Goal: Transaction & Acquisition: Purchase product/service

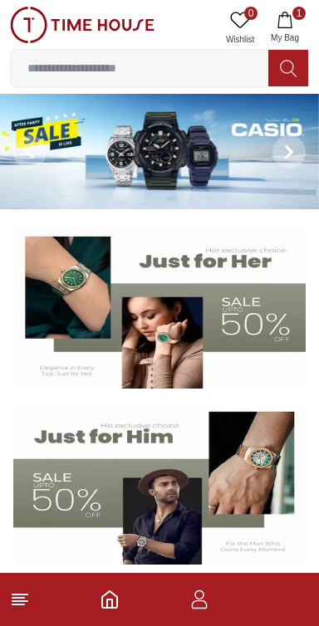
click at [225, 70] on input at bounding box center [139, 67] width 257 height 33
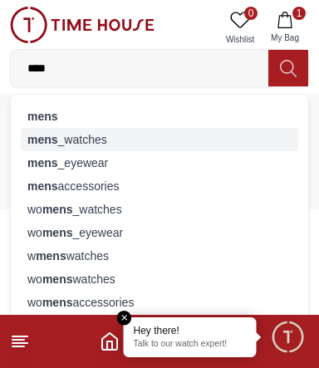
type input "****"
click at [96, 130] on div "mens _watches" at bounding box center [159, 139] width 277 height 23
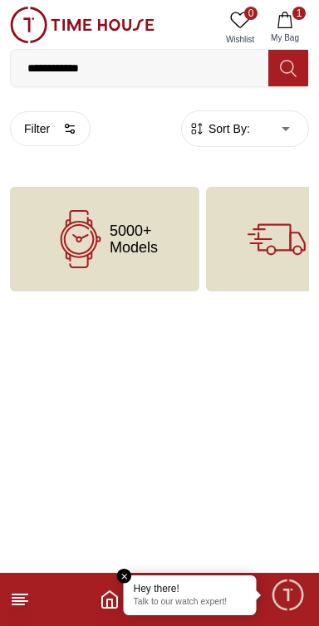
click at [166, 233] on div "5000+ Models" at bounding box center [104, 239] width 189 height 105
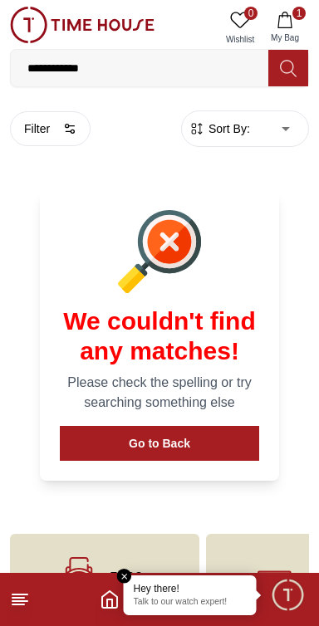
click at [135, 228] on icon at bounding box center [159, 251] width 83 height 83
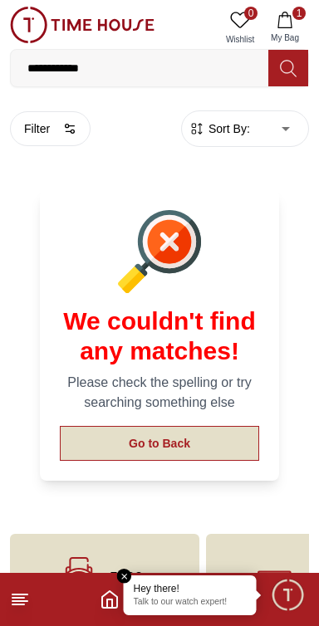
click at [209, 450] on button "Go to Back" at bounding box center [159, 443] width 199 height 35
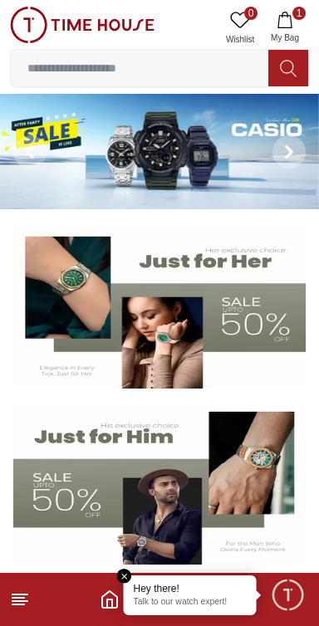
click at [287, 59] on icon at bounding box center [288, 68] width 17 height 19
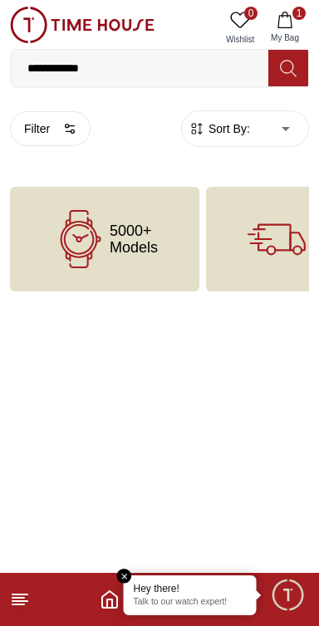
click at [139, 236] on span "5000+ Models" at bounding box center [134, 239] width 48 height 33
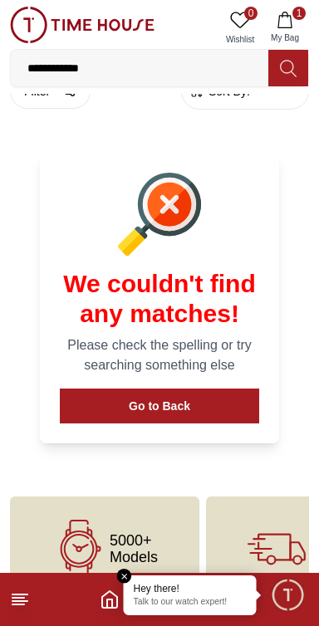
scroll to position [77, 0]
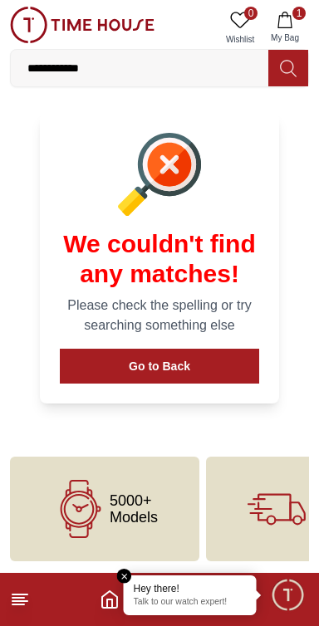
click at [174, 463] on div "5000+ Models" at bounding box center [104, 509] width 189 height 105
click at [162, 501] on div "5000+ Models" at bounding box center [104, 509] width 189 height 105
click at [163, 498] on div "5000+ Models" at bounding box center [104, 509] width 189 height 105
click at [162, 509] on div "5000+ Models" at bounding box center [104, 509] width 189 height 105
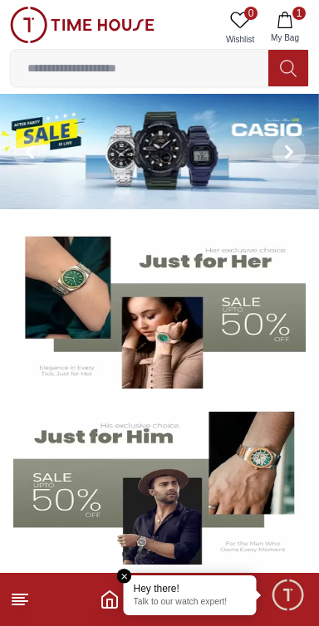
click at [248, 456] on img at bounding box center [159, 483] width 292 height 163
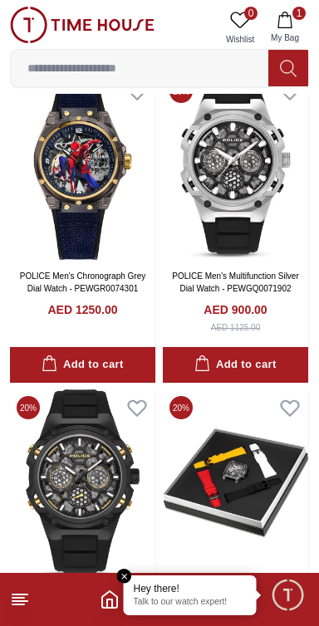
scroll to position [2917, 0]
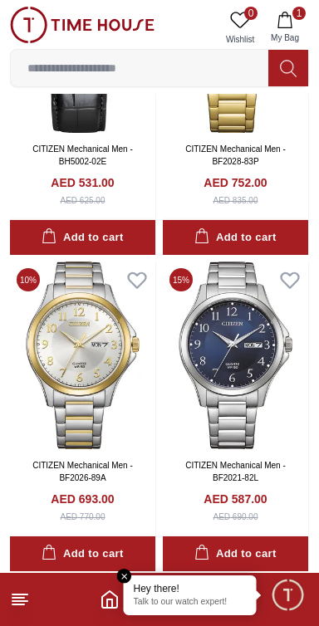
scroll to position [8725, 0]
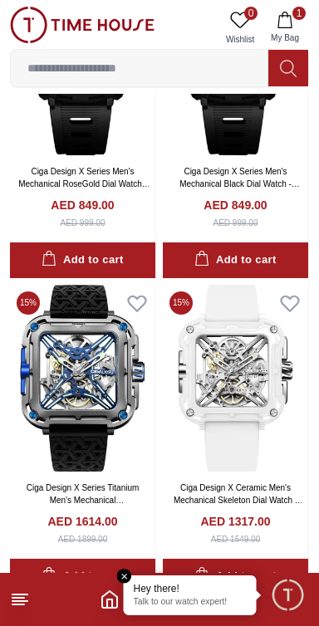
scroll to position [11673, 0]
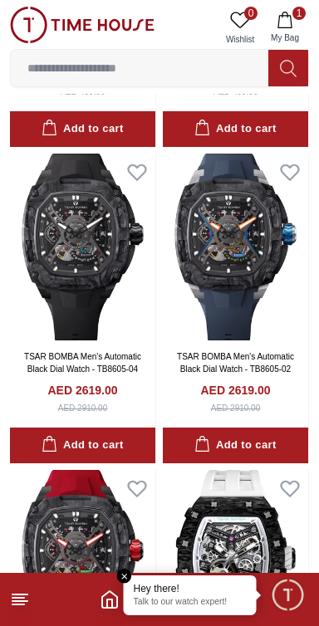
scroll to position [12939, 0]
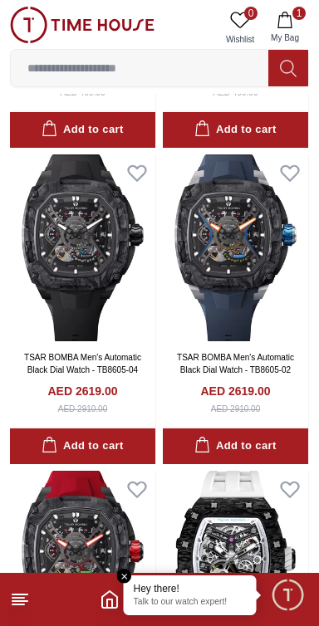
click at [17, 605] on line at bounding box center [18, 605] width 12 height 0
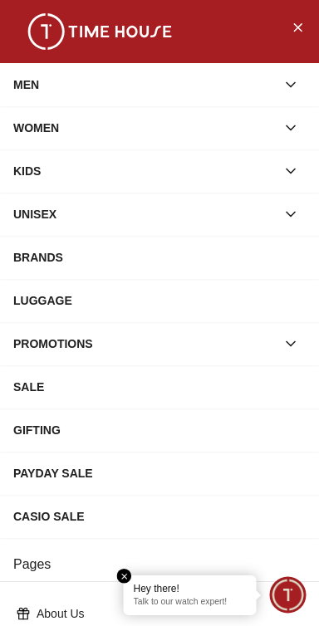
click at [122, 78] on div "MEN" at bounding box center [144, 85] width 262 height 30
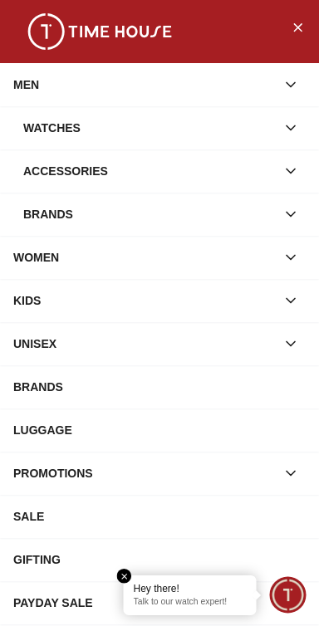
click at [66, 130] on div "Watches" at bounding box center [149, 128] width 252 height 30
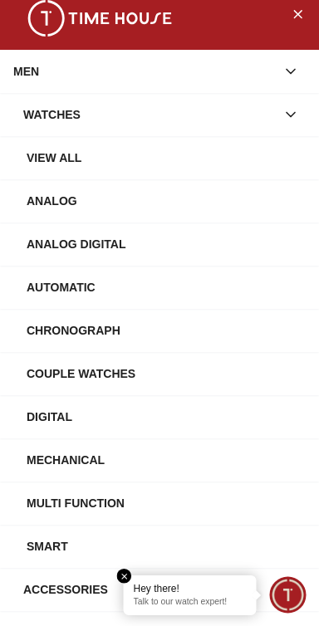
scroll to position [0, 0]
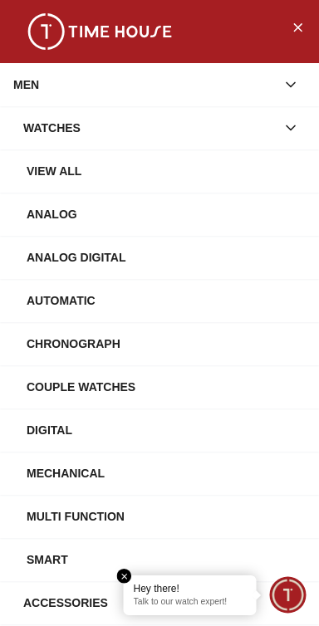
click at [112, 172] on div "View All" at bounding box center [166, 171] width 279 height 30
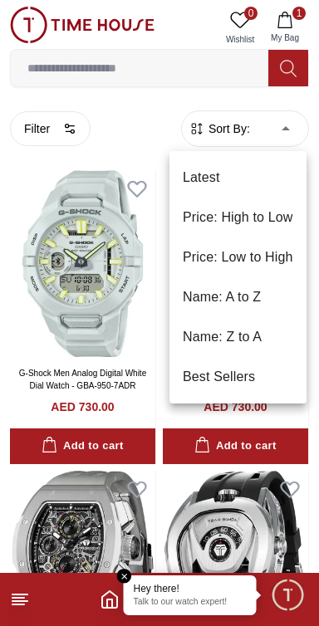
click at [294, 127] on div at bounding box center [159, 313] width 319 height 626
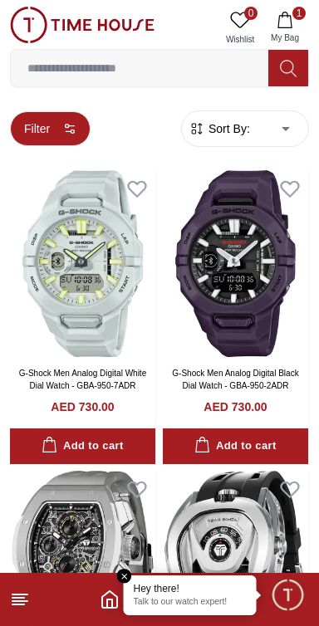
click at [56, 138] on button "Filter" at bounding box center [50, 128] width 81 height 35
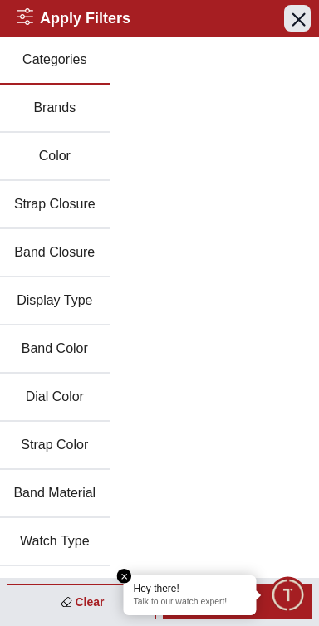
click at [304, 15] on icon "button" at bounding box center [297, 18] width 21 height 21
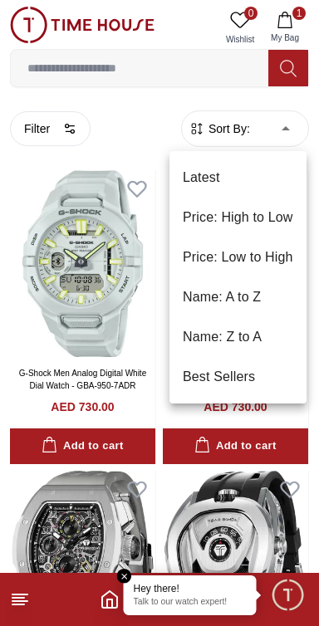
click at [262, 265] on li "Price: Low to High" at bounding box center [237, 258] width 137 height 40
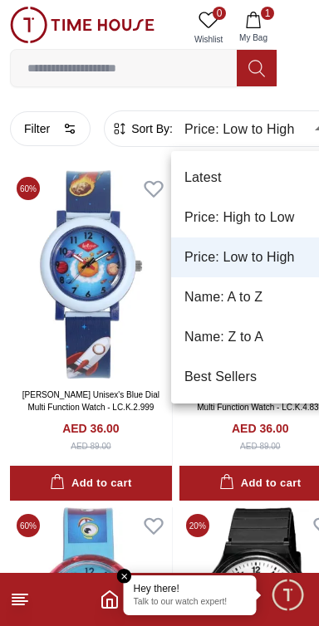
click at [272, 213] on li "Price: High to Low" at bounding box center [252, 218] width 162 height 40
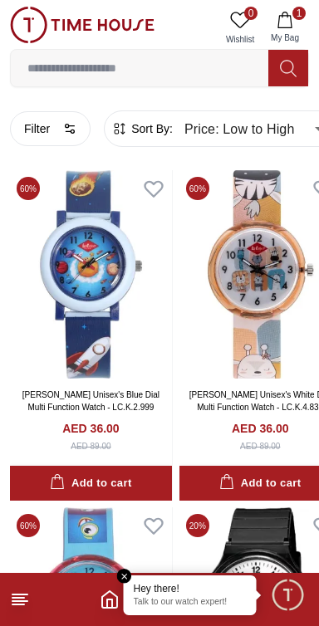
type input "*"
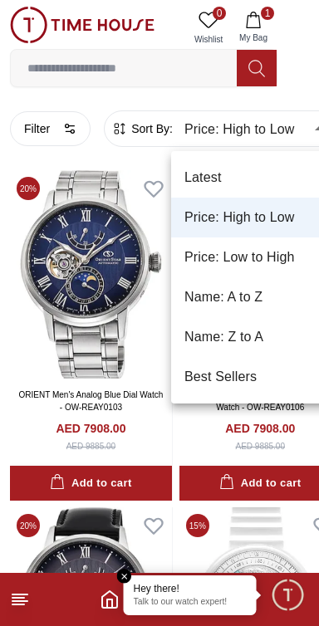
click at [300, 121] on div at bounding box center [159, 313] width 319 height 626
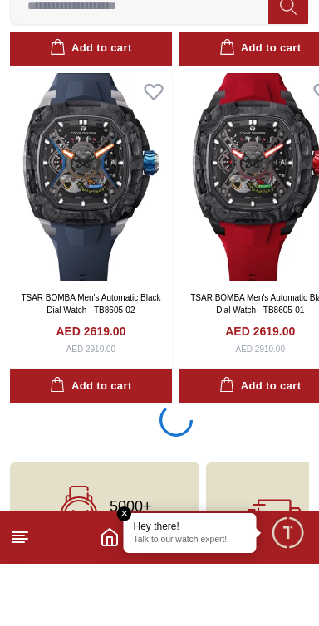
scroll to position [3071, 0]
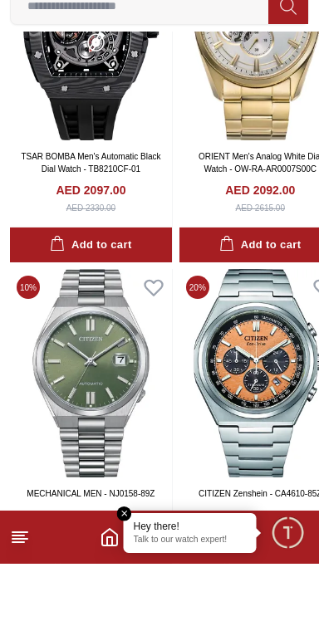
scroll to position [6365, 0]
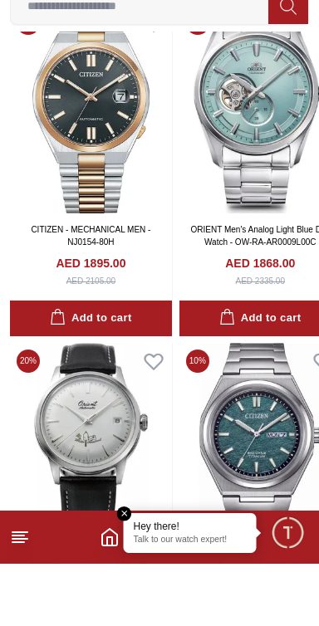
scroll to position [9688, 0]
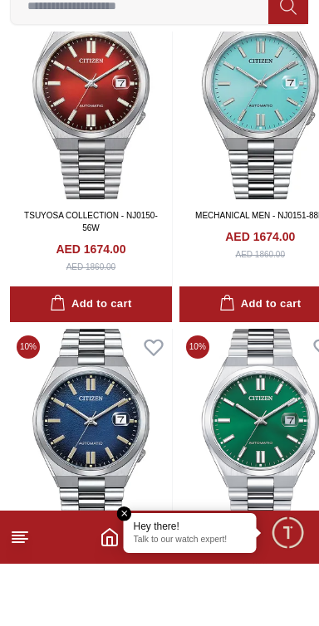
scroll to position [13030, 0]
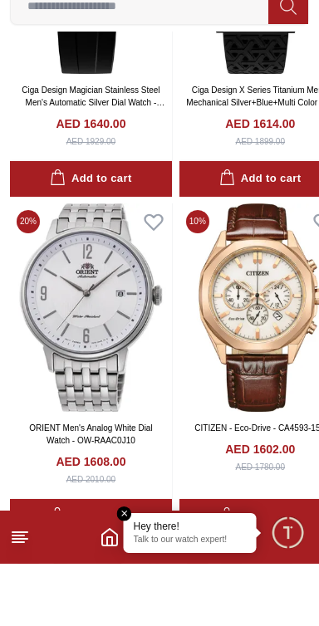
scroll to position [16349, 0]
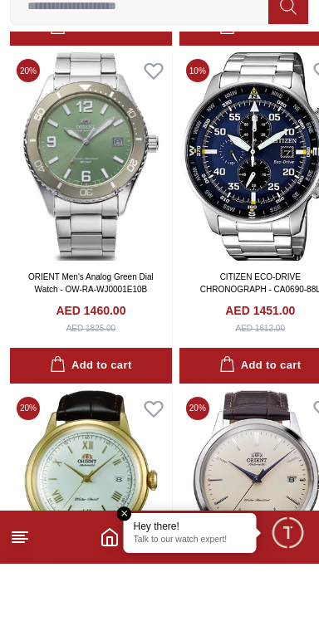
scroll to position [19611, 0]
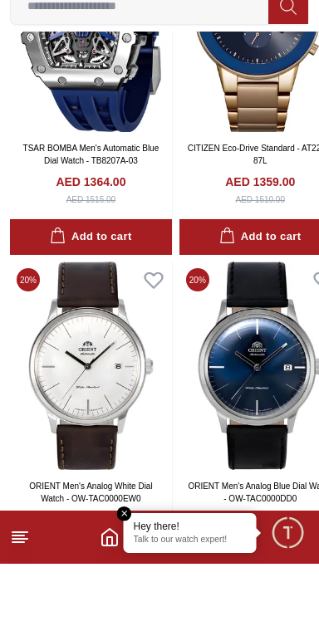
scroll to position [23064, 0]
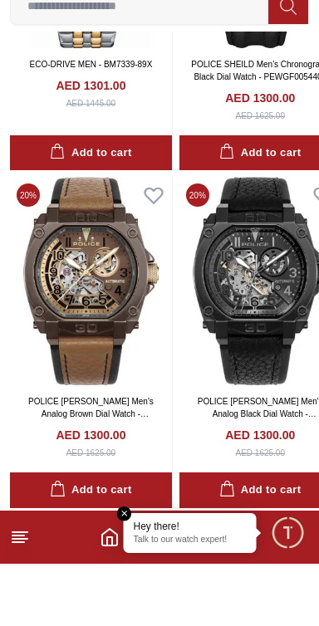
scroll to position [26421, 0]
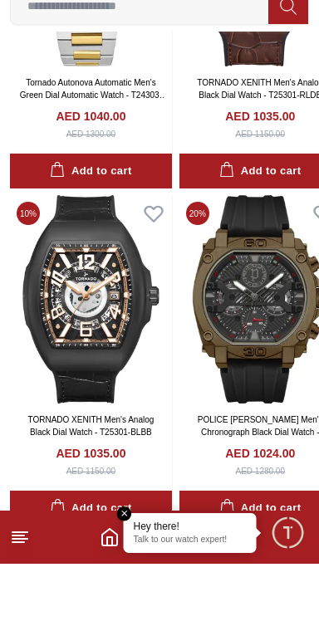
scroll to position [36413, 0]
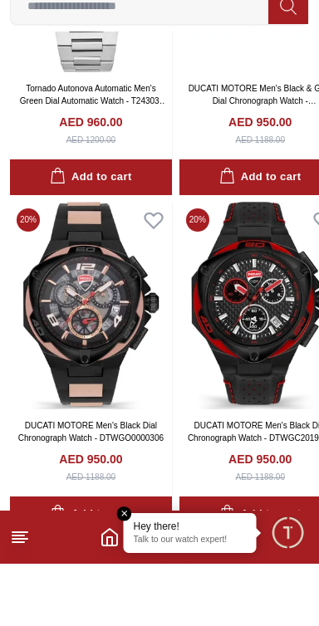
scroll to position [39767, 0]
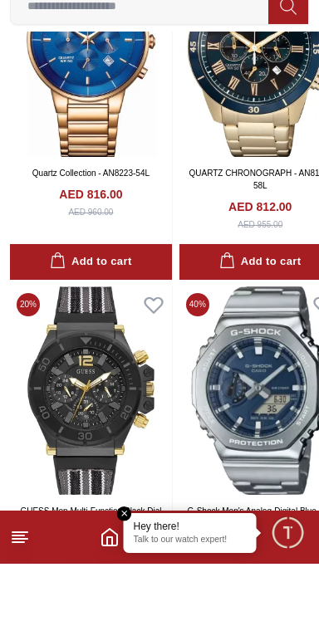
scroll to position [49577, 0]
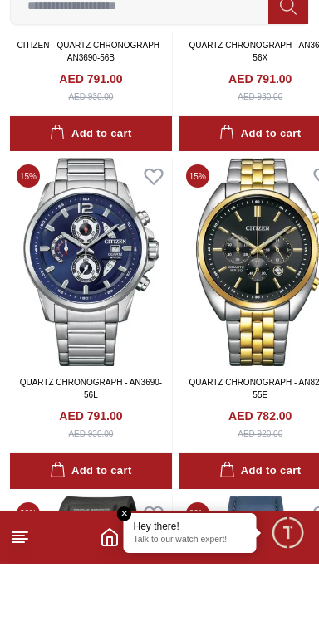
scroll to position [52930, 0]
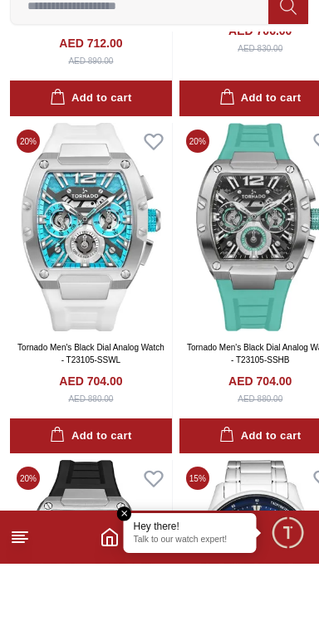
scroll to position [59671, 0]
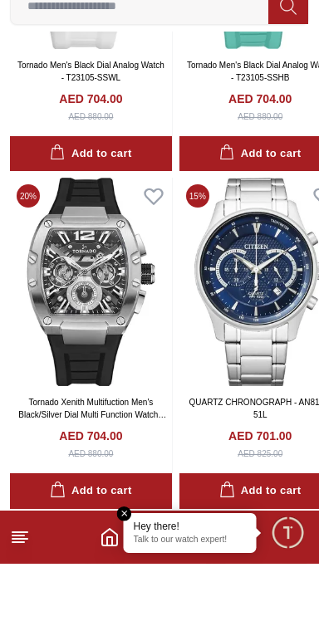
scroll to position [59945, 0]
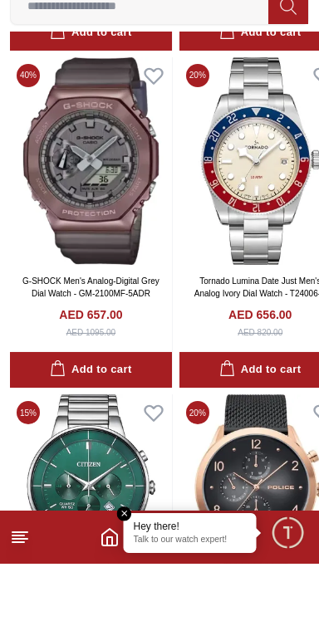
scroll to position [66687, 0]
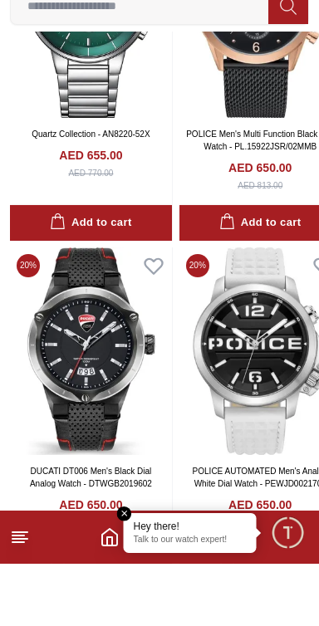
scroll to position [66687, 0]
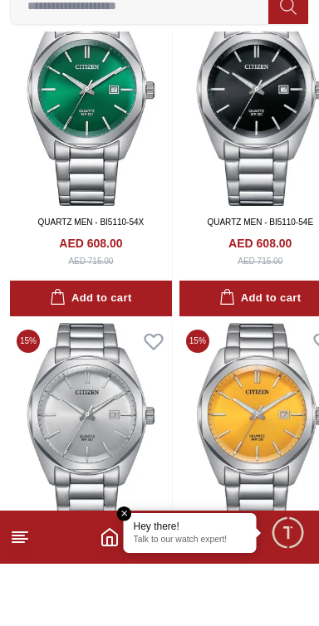
scroll to position [73205, 0]
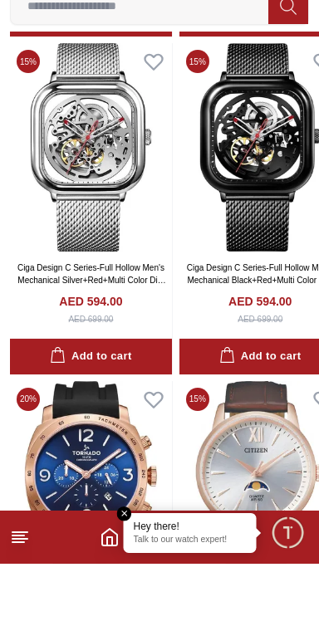
scroll to position [76259, 0]
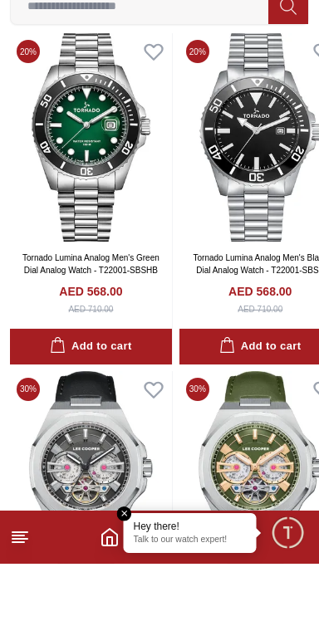
scroll to position [79889, 0]
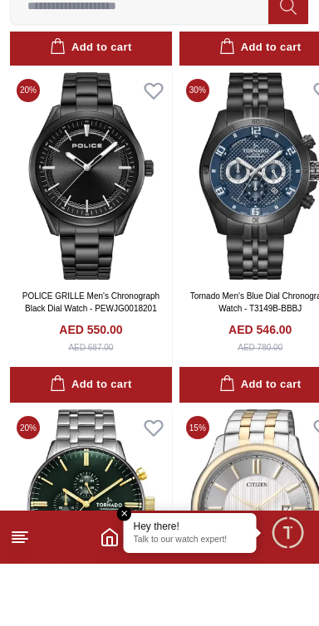
scroll to position [82985, 0]
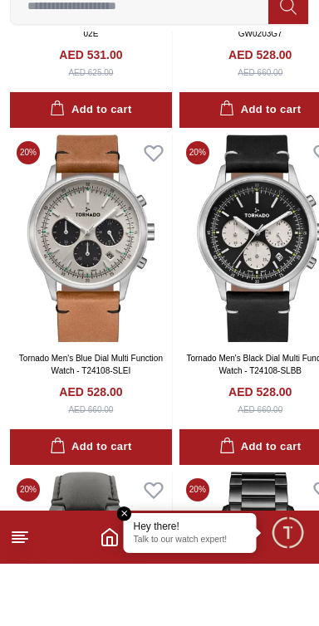
scroll to position [86444, 0]
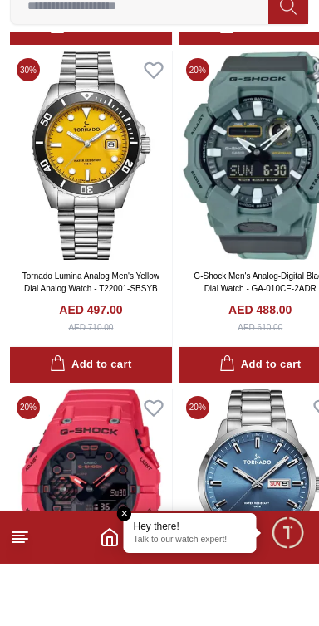
scroll to position [89928, 0]
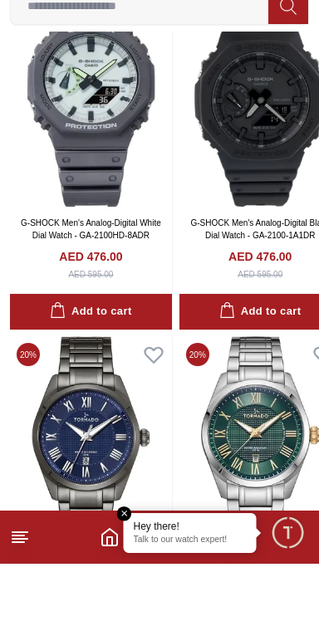
scroll to position [93288, 0]
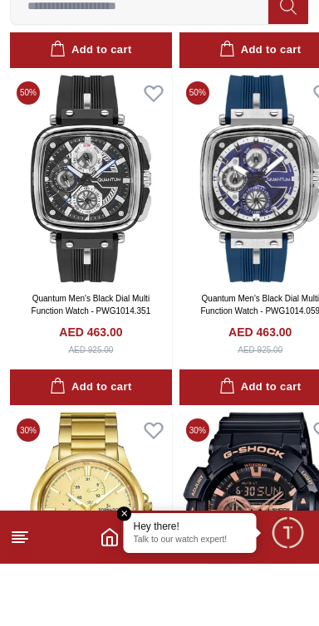
scroll to position [96564, 0]
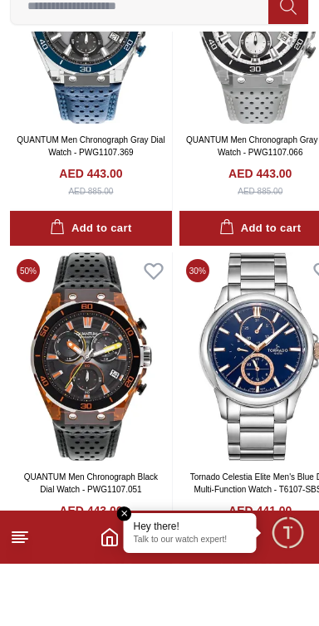
scroll to position [99703, 0]
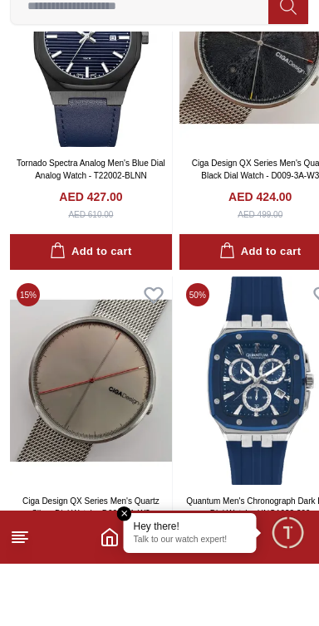
scroll to position [103402, 0]
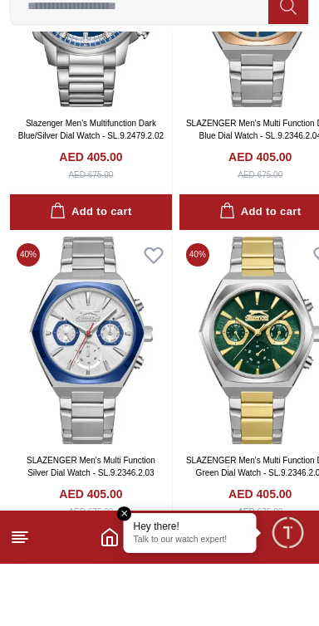
scroll to position [106762, 0]
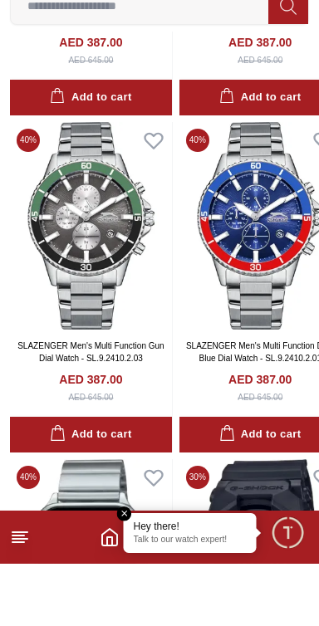
scroll to position [109934, 0]
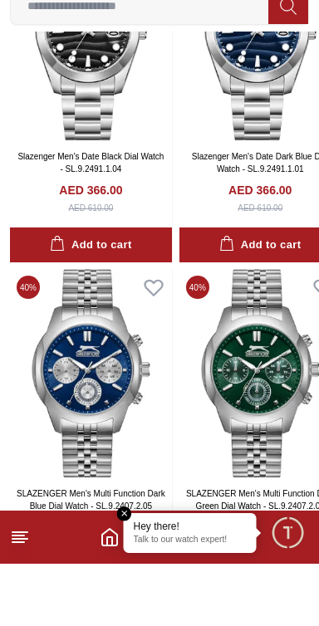
scroll to position [113640, 0]
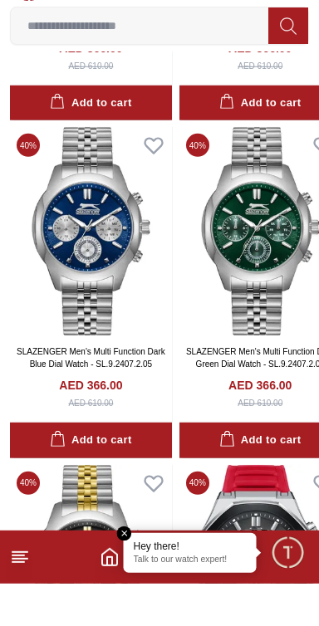
scroll to position [113741, 0]
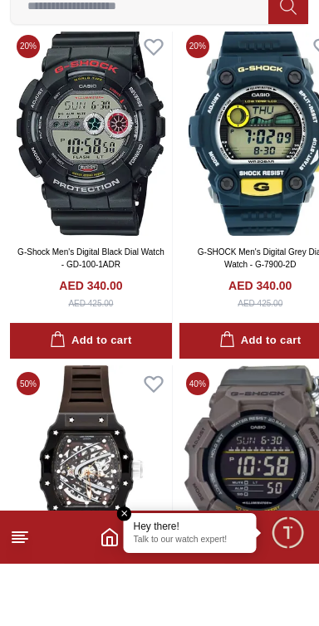
scroll to position [117096, 0]
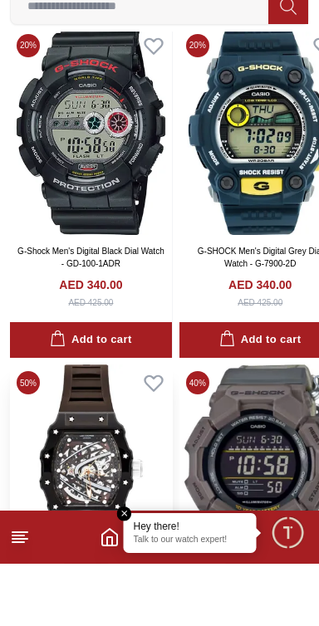
click at [83, 427] on img at bounding box center [91, 531] width 162 height 208
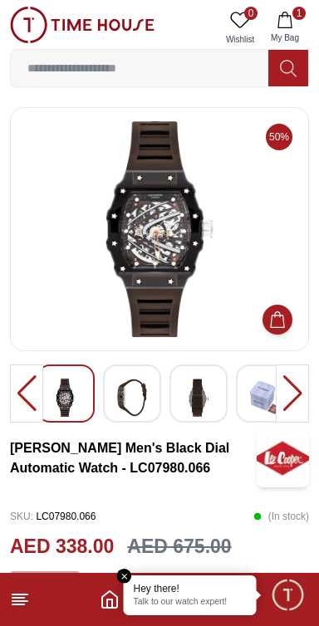
click at [289, 405] on div at bounding box center [292, 394] width 33 height 58
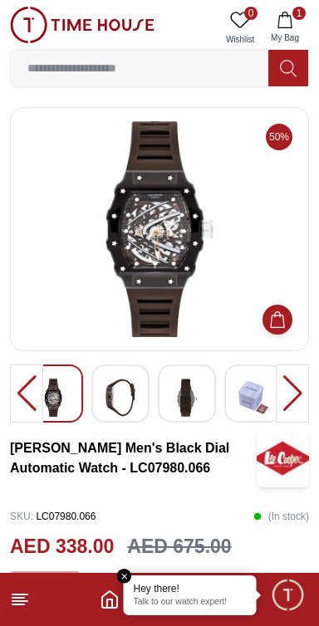
click at [110, 407] on img at bounding box center [120, 398] width 30 height 38
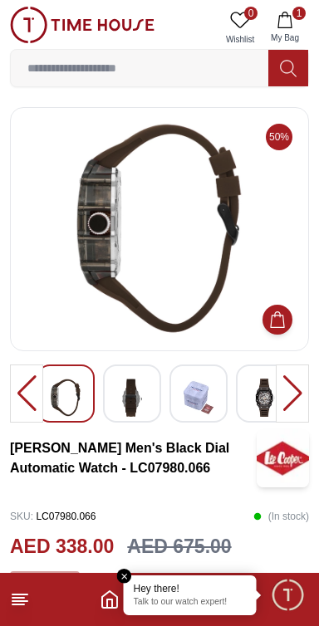
click at [260, 408] on img at bounding box center [265, 398] width 30 height 38
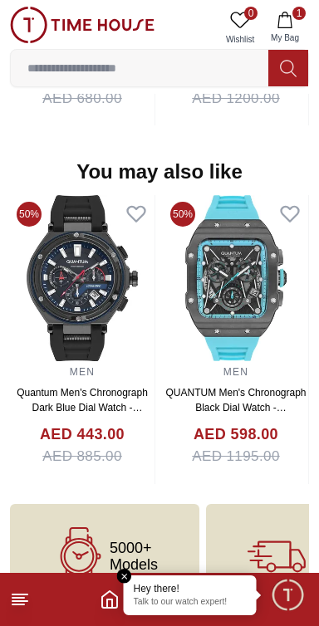
scroll to position [1664, 0]
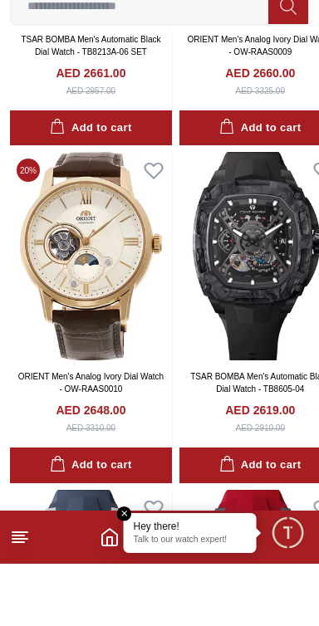
scroll to position [3071, 0]
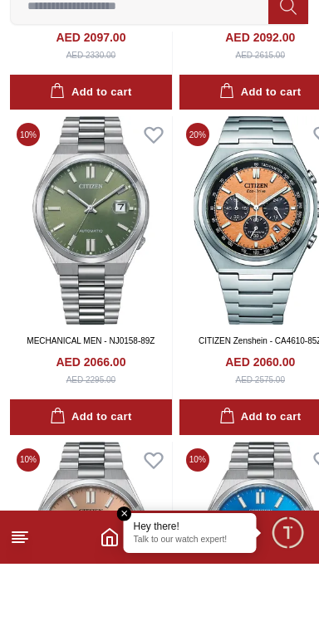
scroll to position [6371, 0]
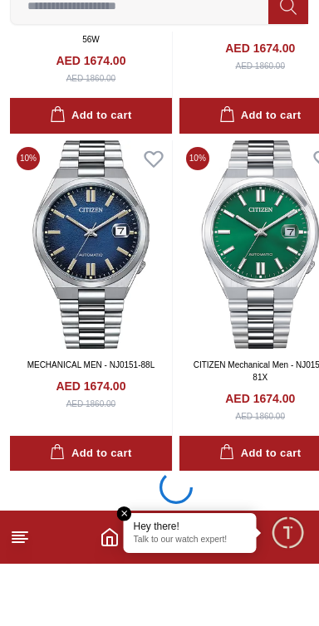
scroll to position [13030, 0]
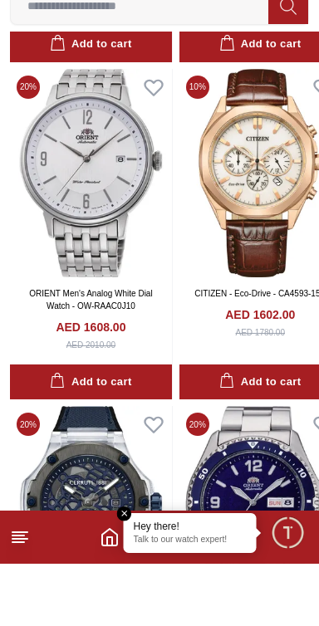
scroll to position [16349, 0]
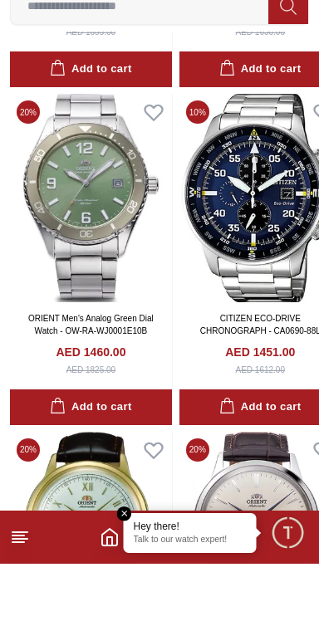
scroll to position [19719, 0]
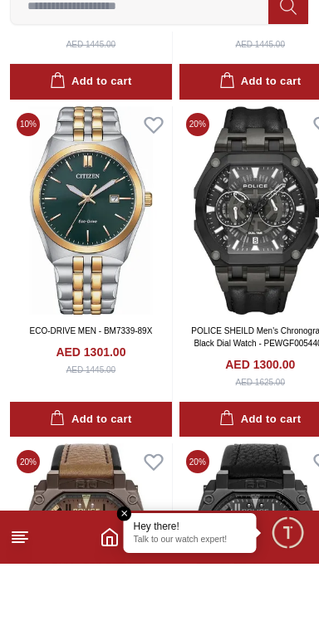
scroll to position [26421, 0]
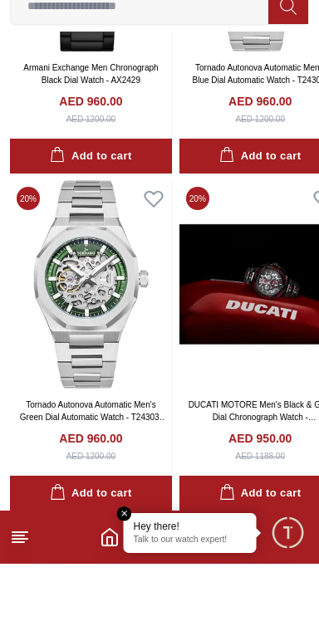
scroll to position [39553, 0]
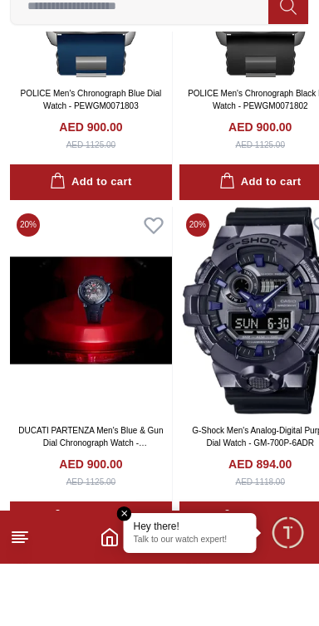
scroll to position [43141, 0]
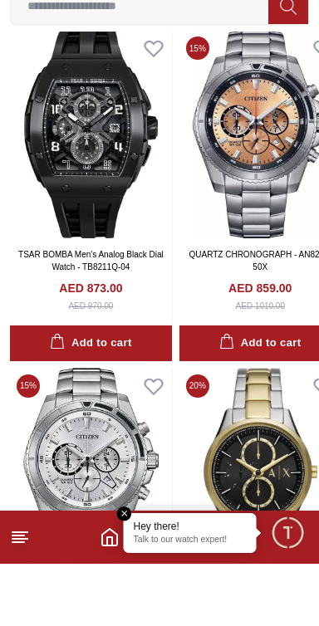
scroll to position [46179, 0]
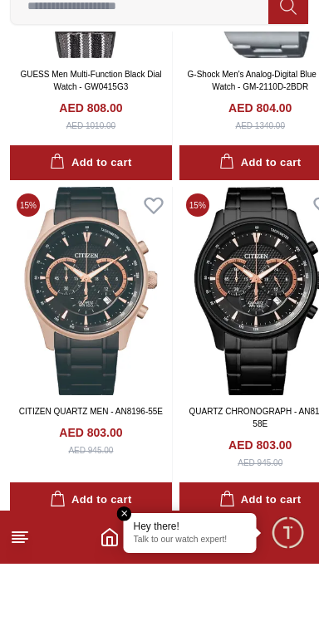
scroll to position [49573, 0]
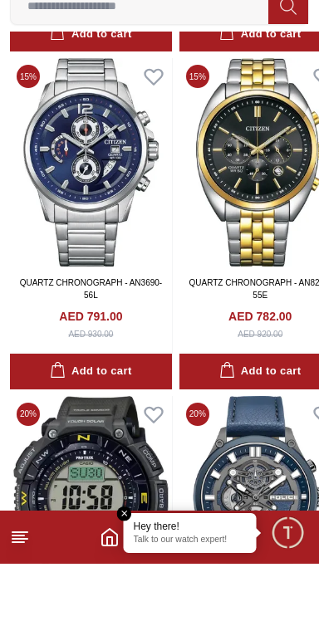
scroll to position [52964, 0]
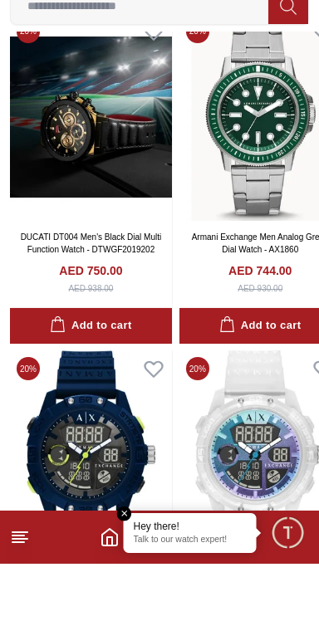
scroll to position [56594, 0]
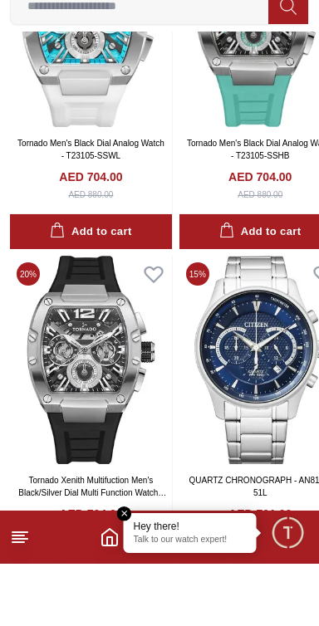
scroll to position [59700, 0]
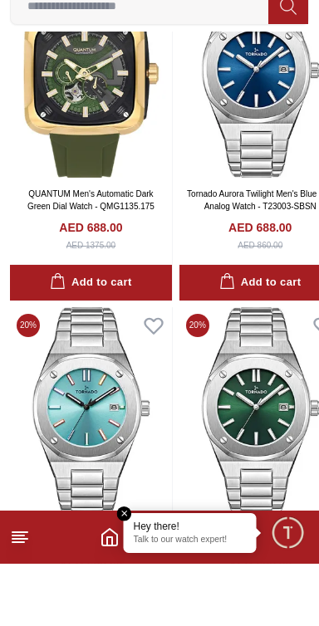
scroll to position [63083, 0]
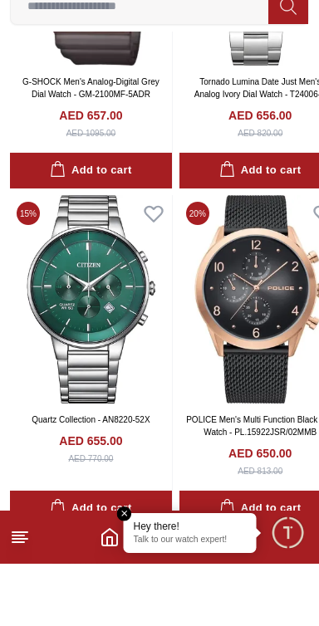
scroll to position [66538, 0]
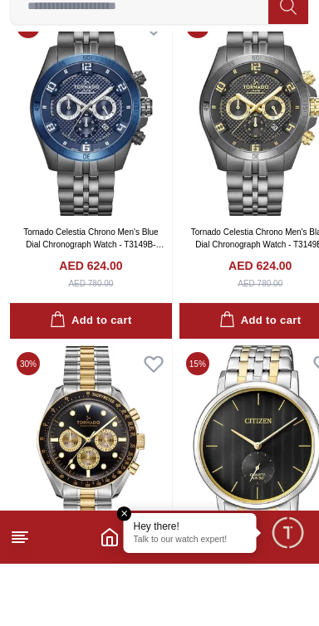
scroll to position [69711, 0]
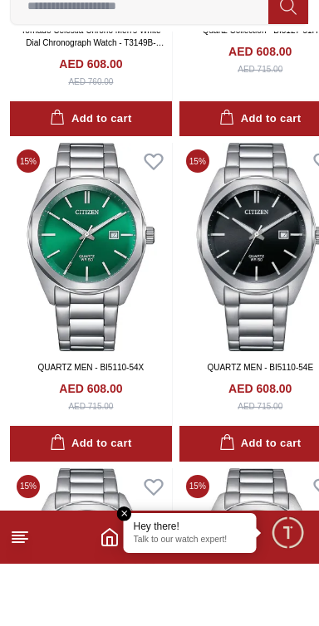
scroll to position [73179, 0]
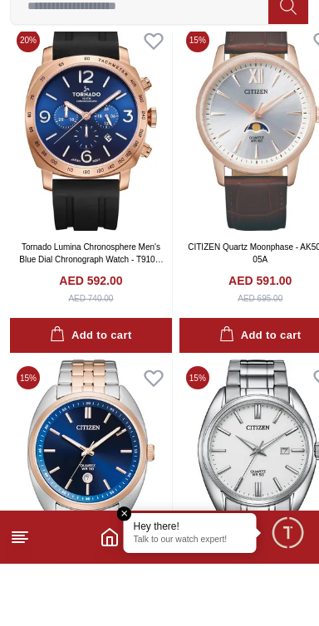
scroll to position [76505, 0]
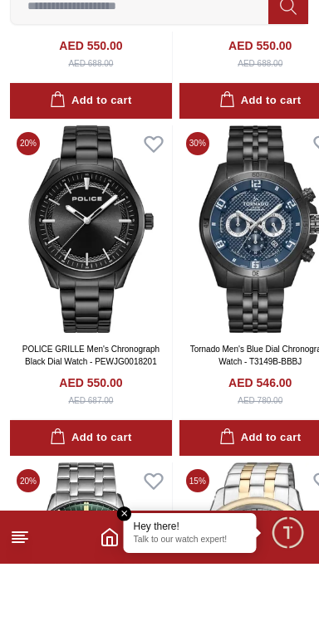
scroll to position [83285, 0]
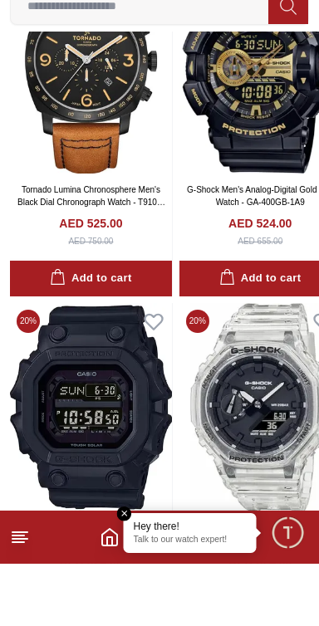
scroll to position [86805, 0]
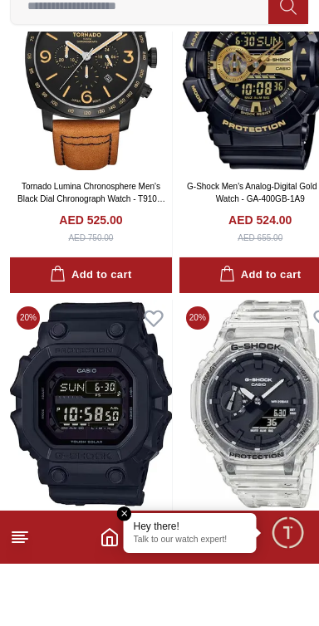
scroll to position [86805, 0]
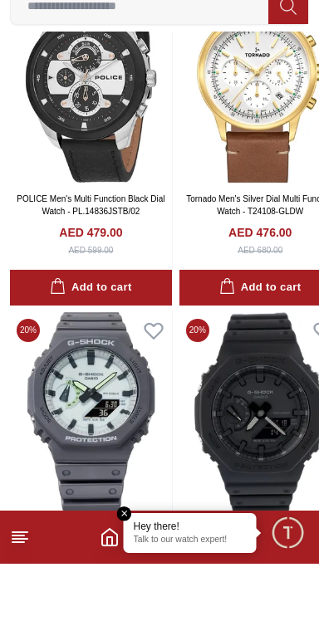
scroll to position [93212, 0]
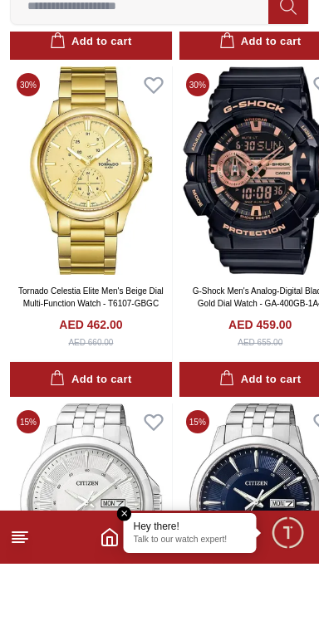
scroll to position [96660, 0]
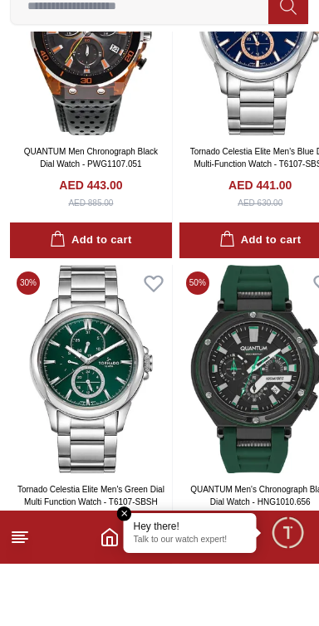
scroll to position [100013, 0]
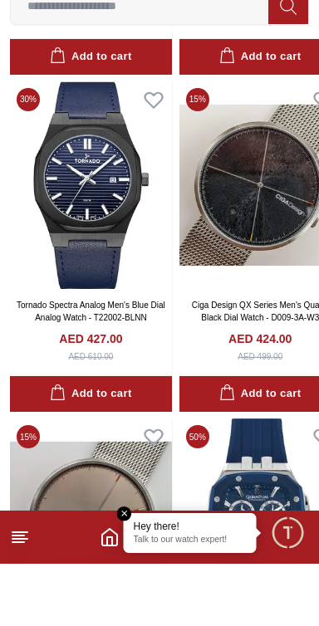
scroll to position [103207, 0]
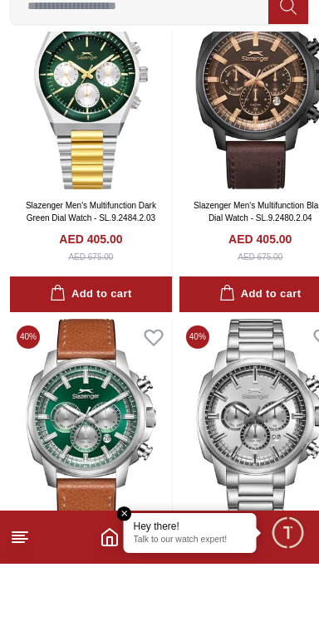
scroll to position [106544, 0]
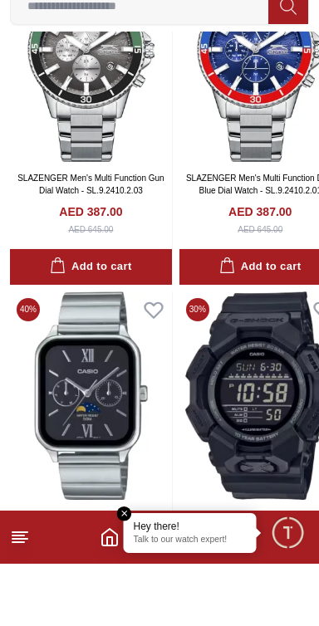
scroll to position [110128, 0]
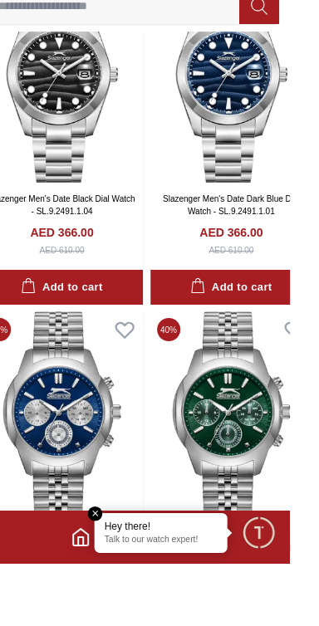
scroll to position [113724, 0]
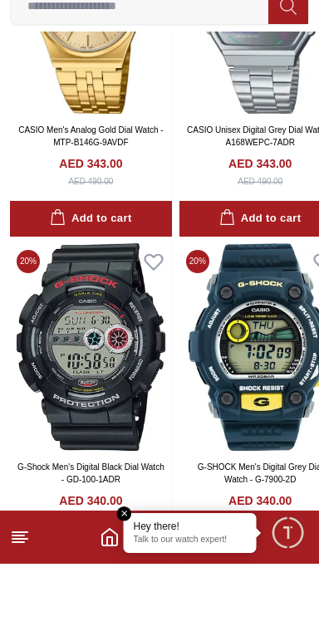
scroll to position [117009, 0]
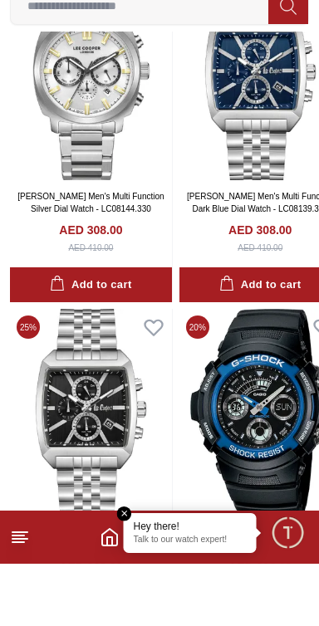
scroll to position [123833, 0]
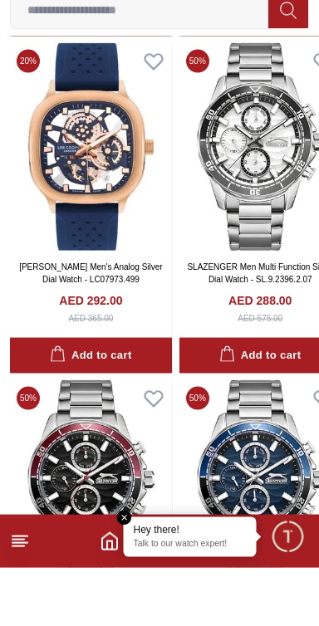
scroll to position [127217, 0]
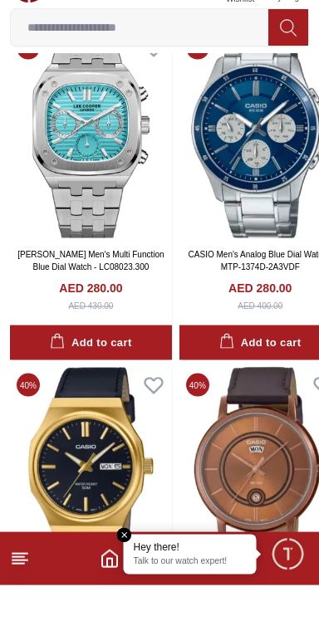
scroll to position [133701, 0]
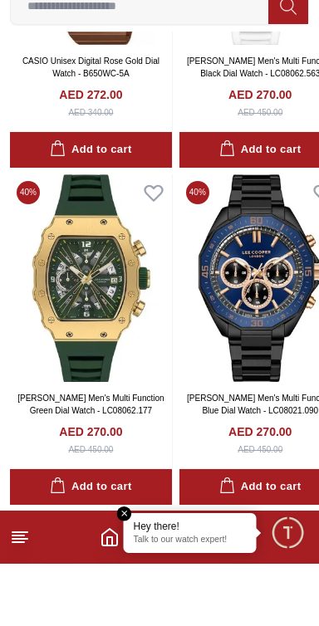
scroll to position [137269, 0]
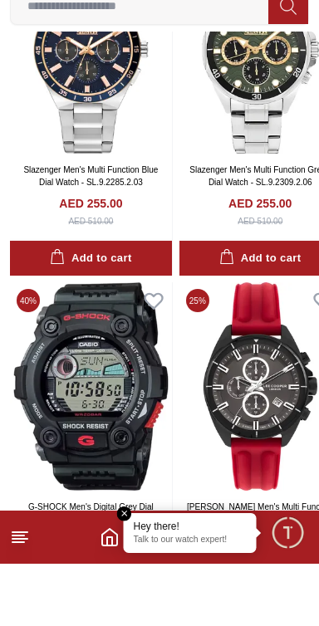
scroll to position [144048, 0]
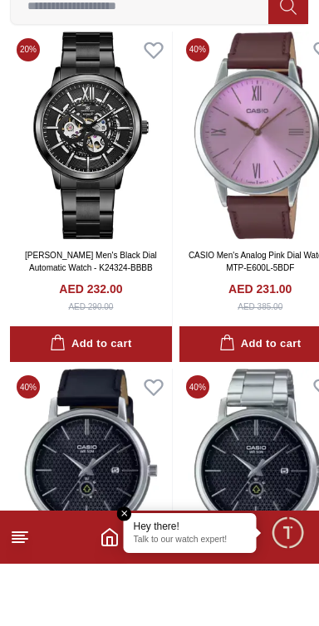
scroll to position [150710, 0]
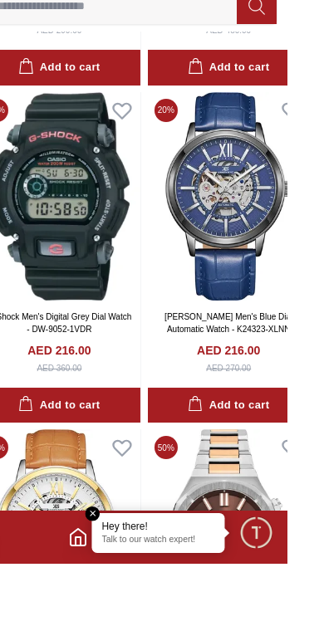
scroll to position [0, 7]
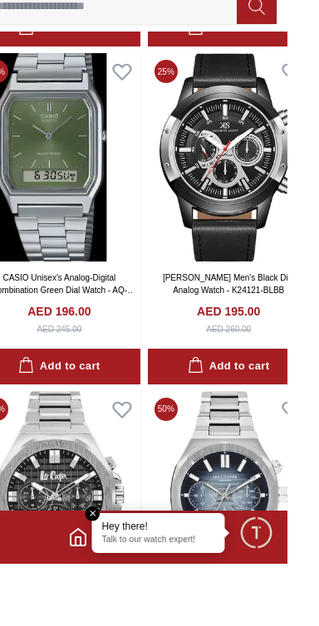
scroll to position [164283, 0]
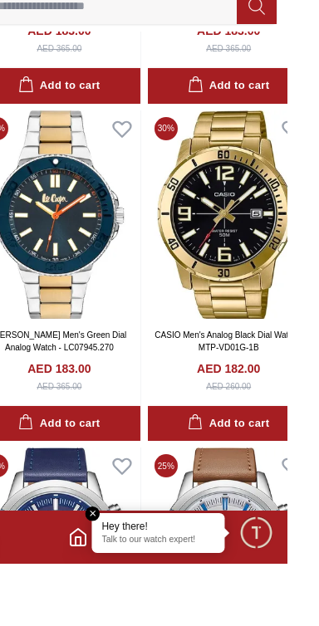
scroll to position [168327, 0]
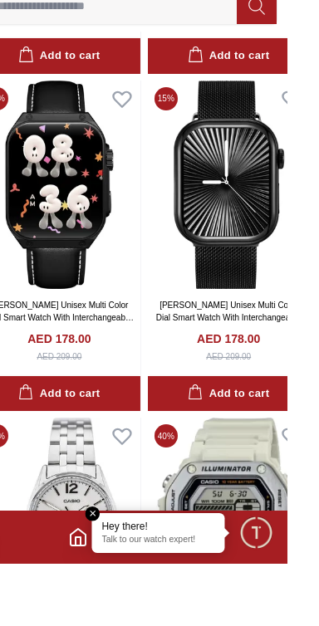
scroll to position [170790, 0]
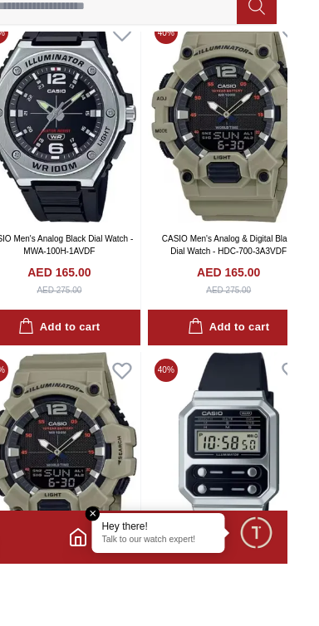
scroll to position [174392, 0]
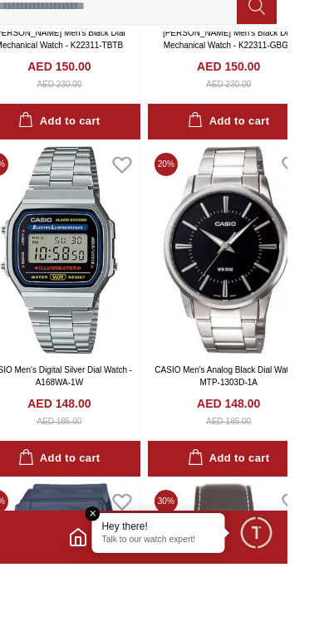
scroll to position [181143, 0]
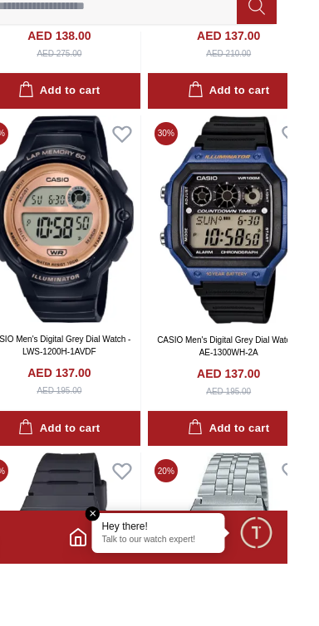
scroll to position [187661, 0]
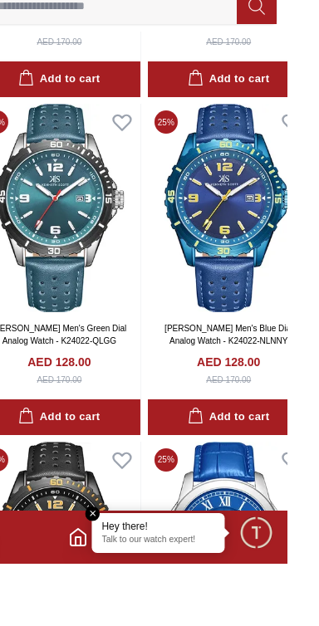
scroll to position [191260, 0]
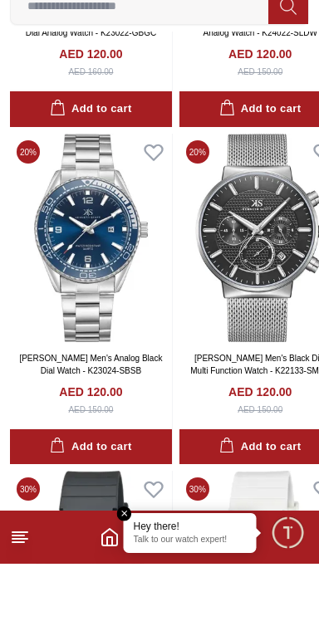
scroll to position [197930, 0]
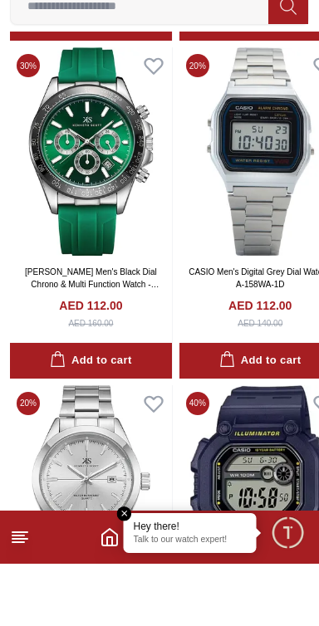
scroll to position [201382, 0]
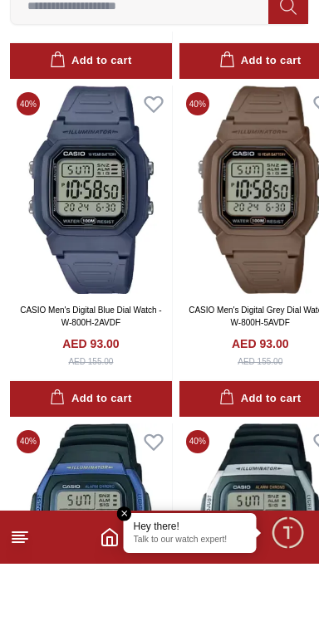
scroll to position [208125, 0]
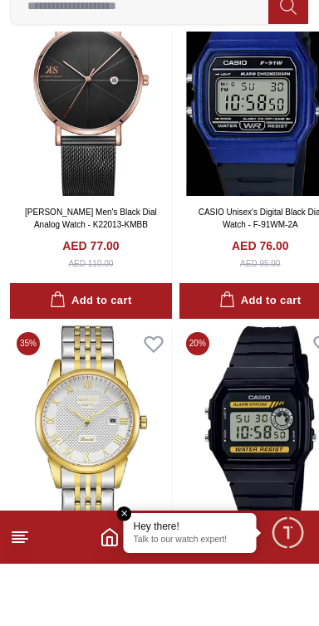
scroll to position [214627, 0]
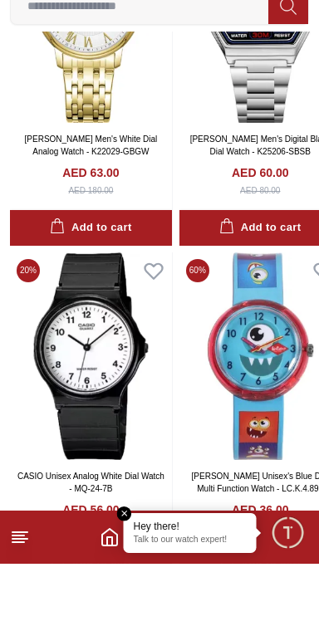
scroll to position [216510, 0]
